Goal: Navigation & Orientation: Find specific page/section

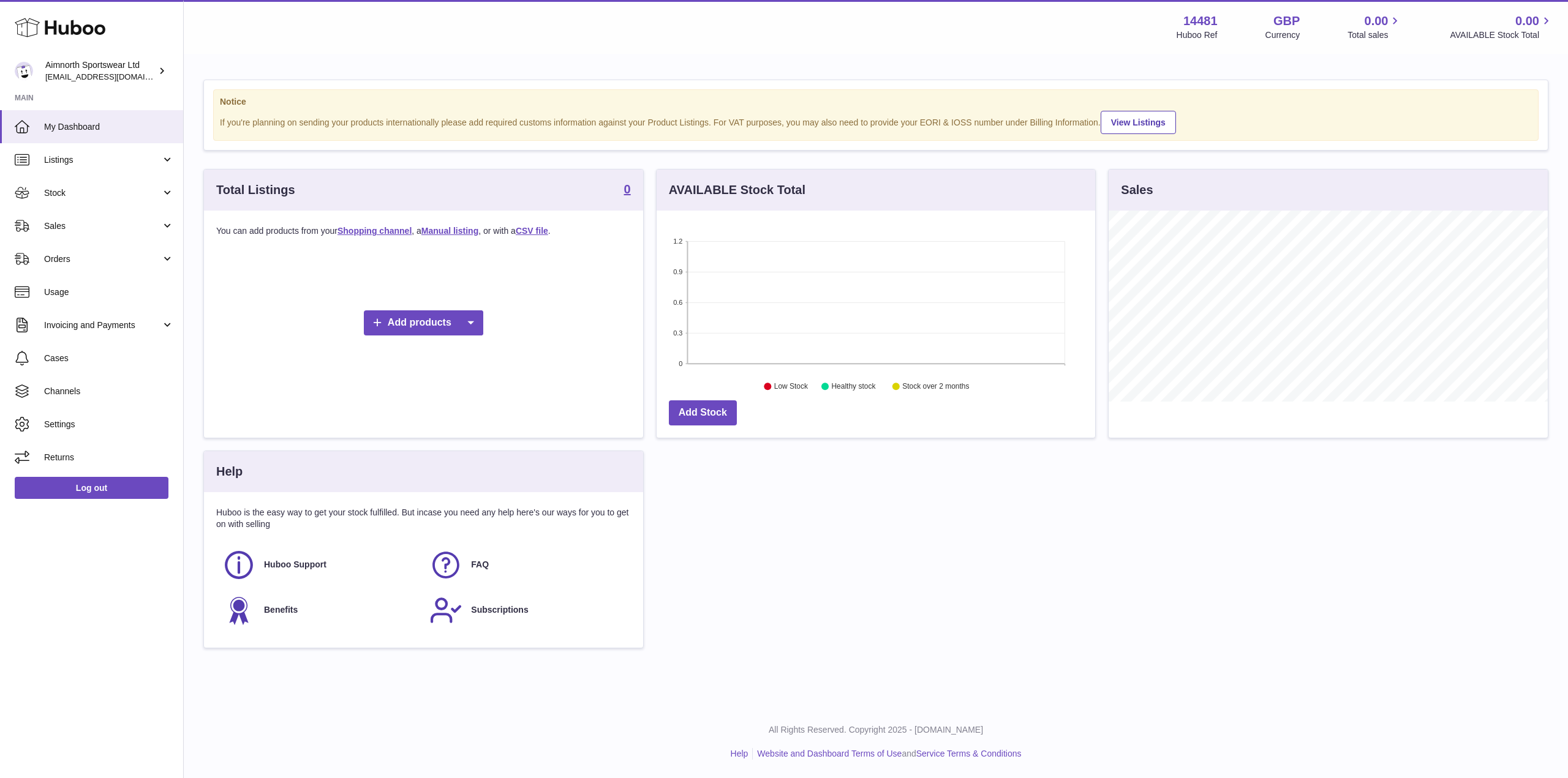
scroll to position [191, 439]
click at [87, 168] on link "Listings" at bounding box center [91, 160] width 183 height 33
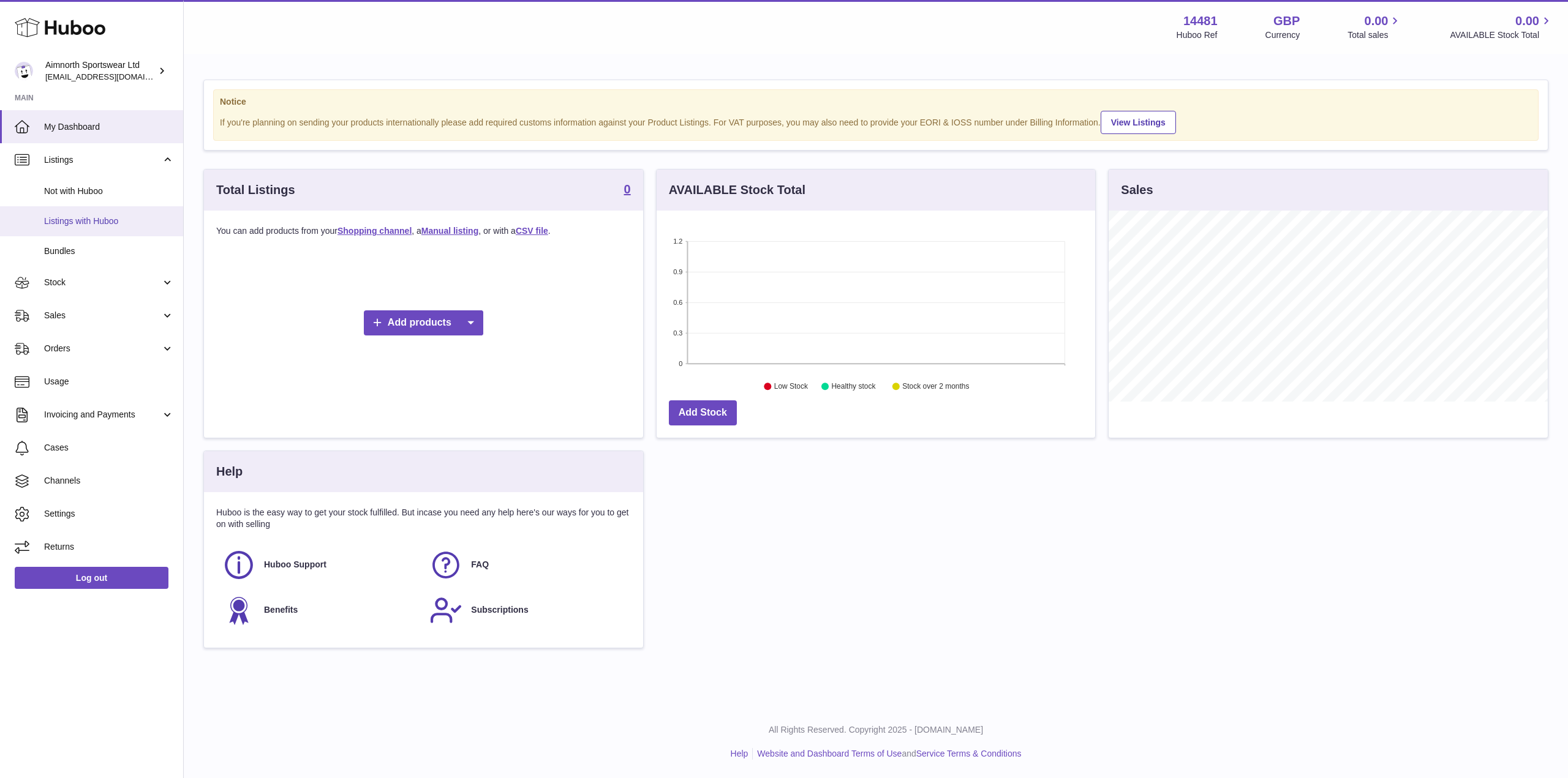
click at [94, 225] on span "Listings with Huboo" at bounding box center [109, 221] width 130 height 11
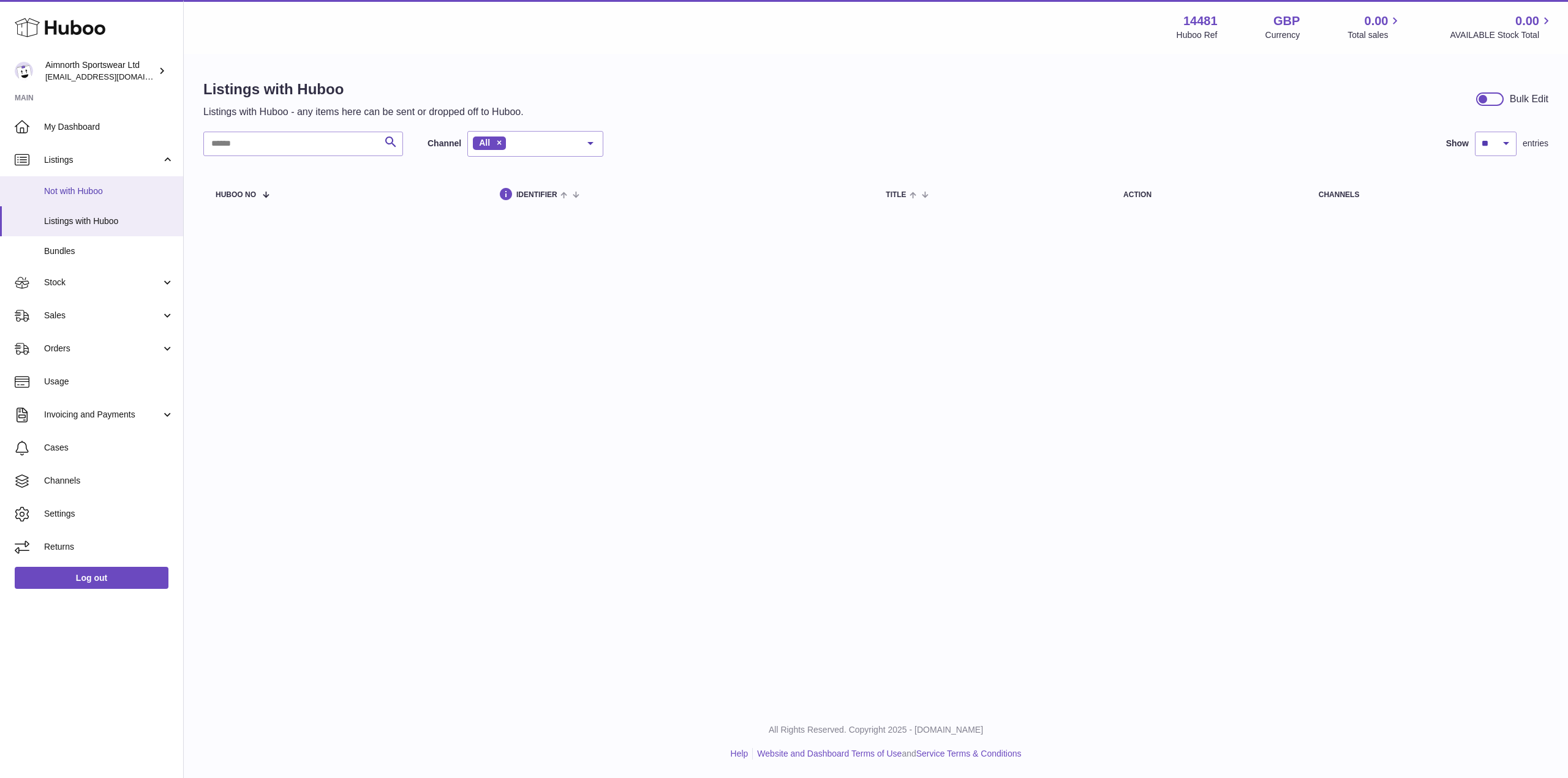
click at [113, 192] on span "Not with Huboo" at bounding box center [109, 191] width 130 height 11
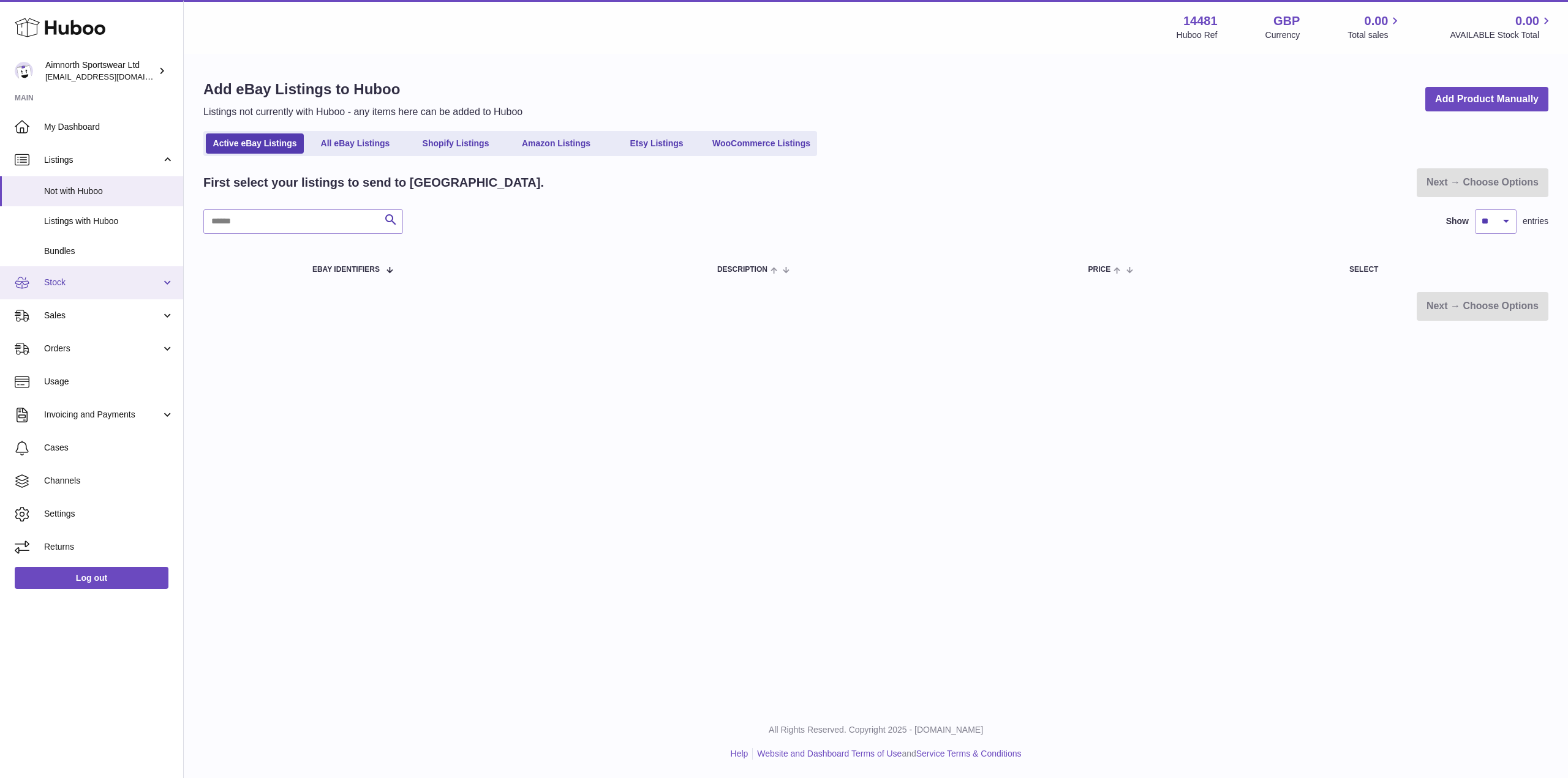
click at [117, 277] on span "Stock" at bounding box center [103, 282] width 117 height 11
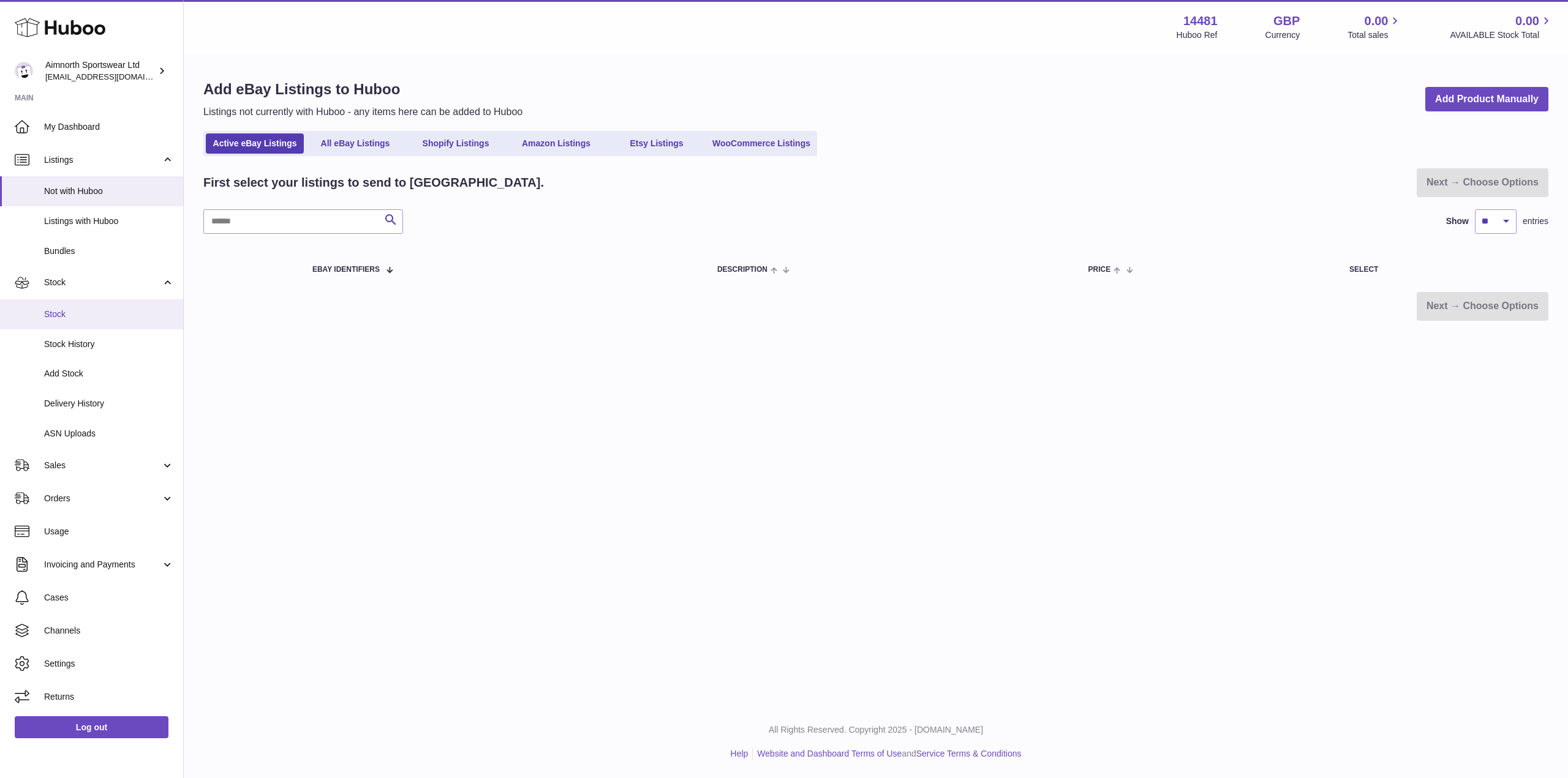
click at [104, 320] on span "Stock" at bounding box center [109, 314] width 130 height 11
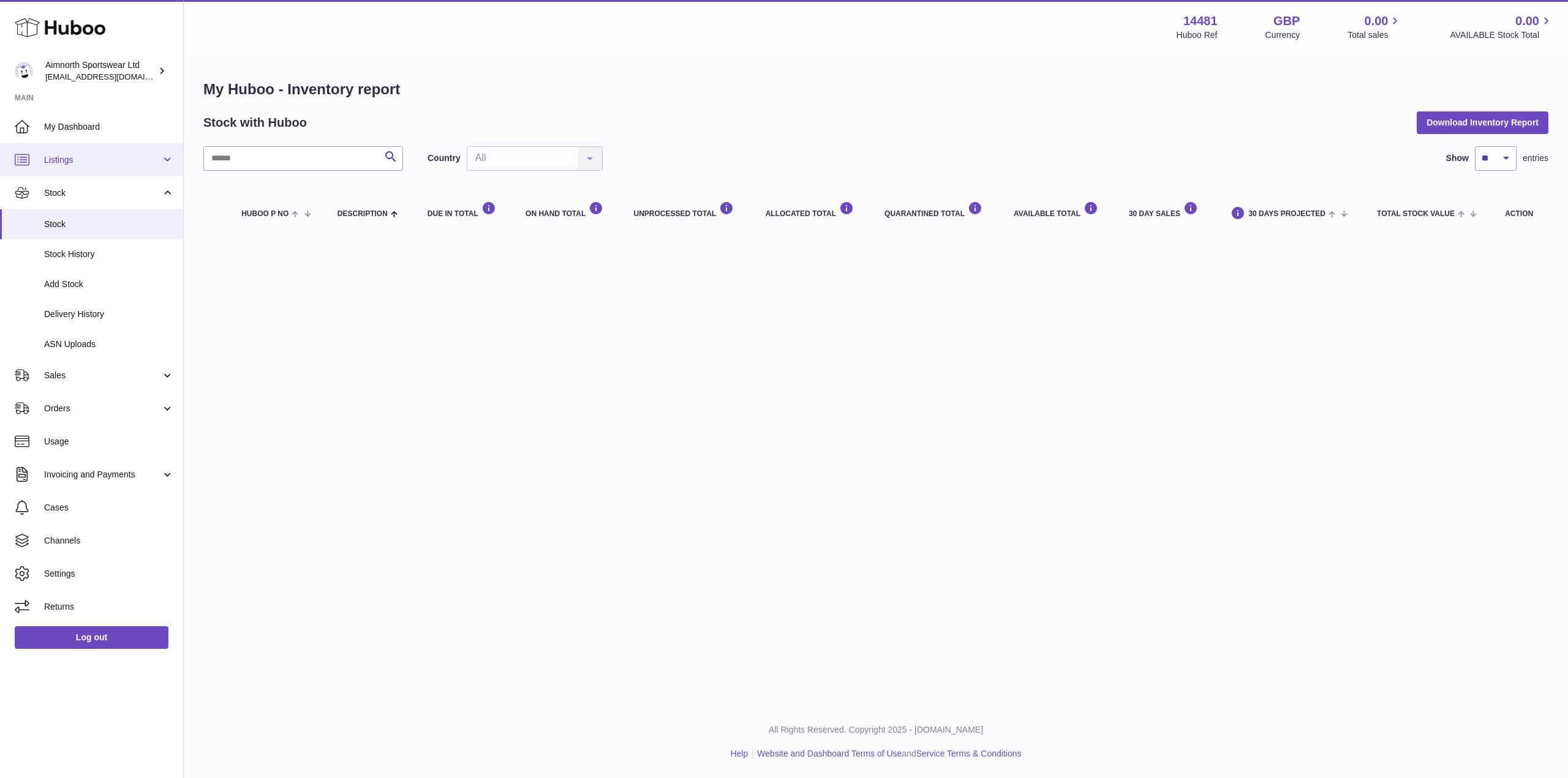
click at [104, 150] on link "Listings" at bounding box center [91, 160] width 183 height 33
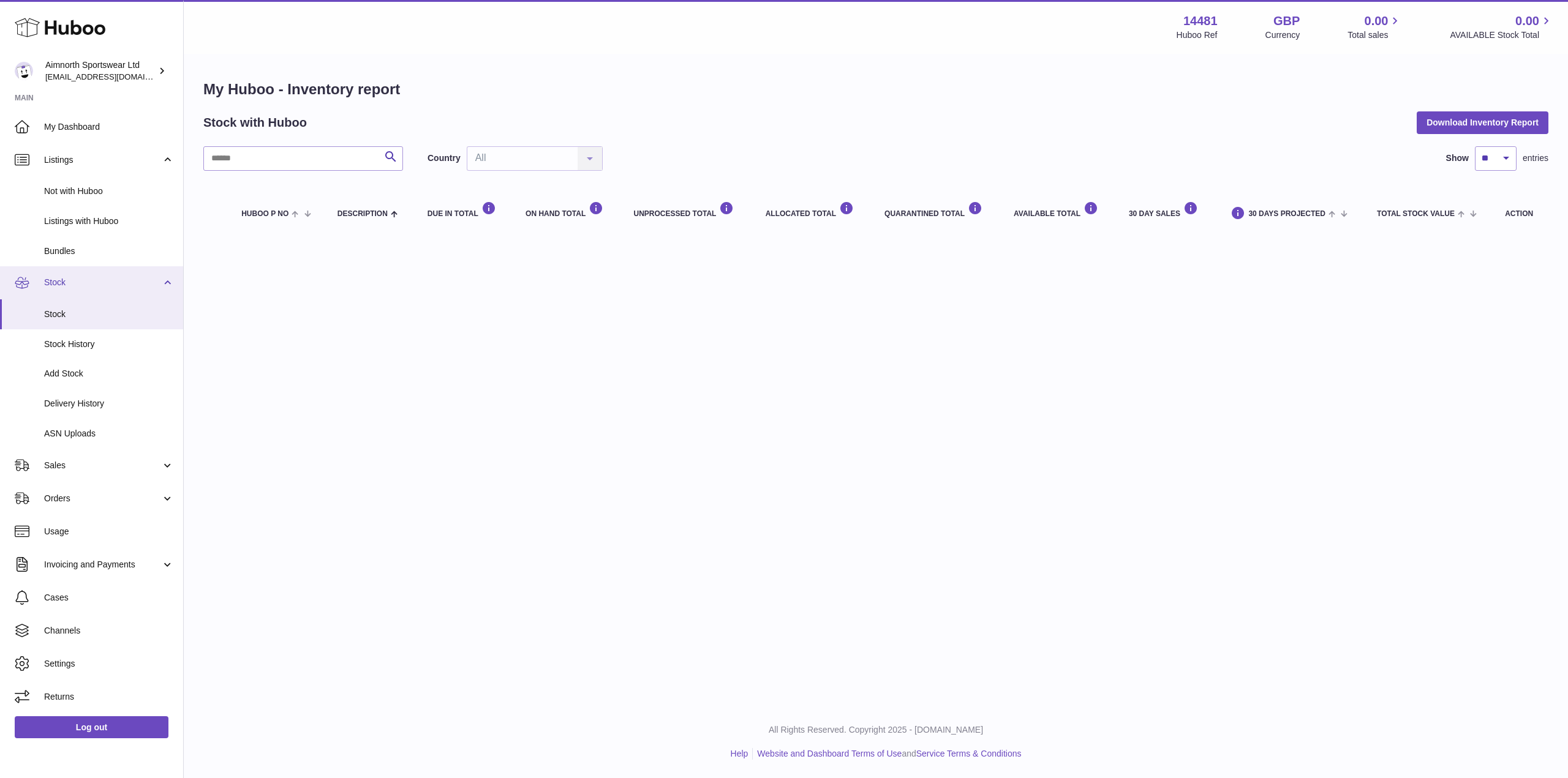
click at [96, 279] on span "Stock" at bounding box center [103, 282] width 117 height 11
